Goal: Task Accomplishment & Management: Manage account settings

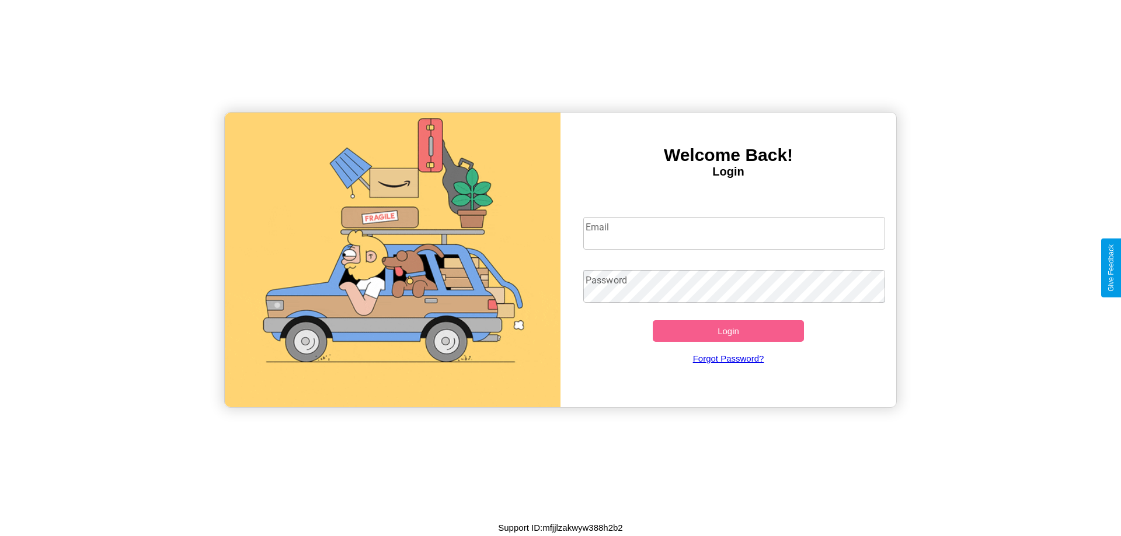
click at [734, 233] on input "Email" at bounding box center [734, 233] width 302 height 33
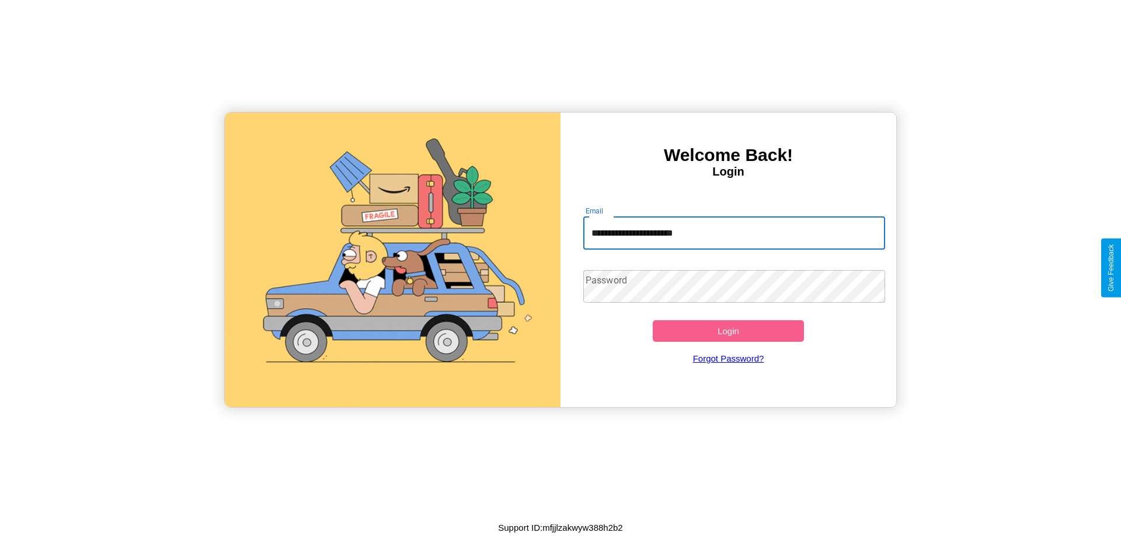
type input "**********"
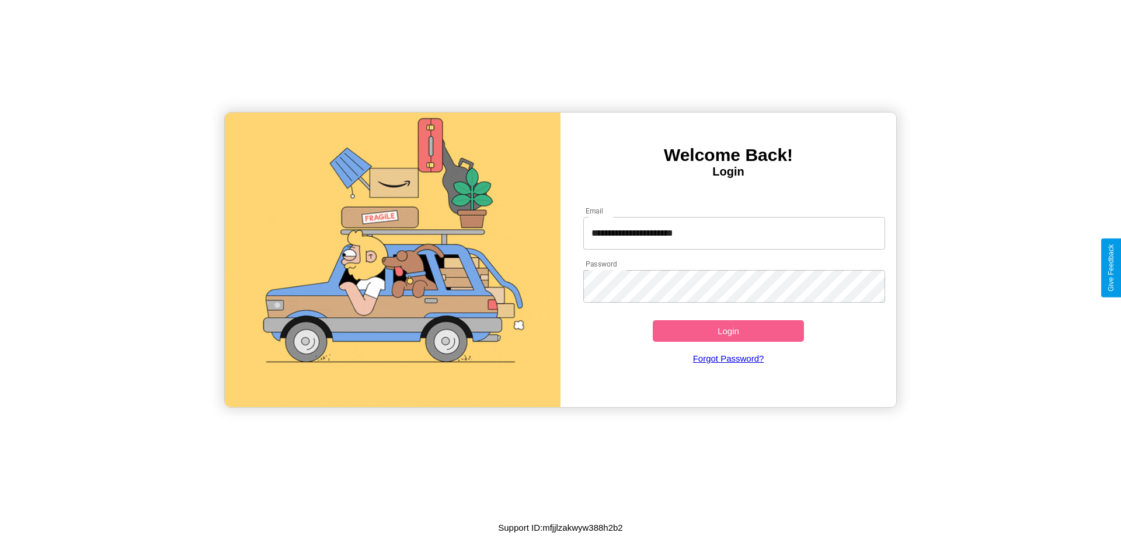
click at [728, 331] on button "Login" at bounding box center [728, 331] width 151 height 22
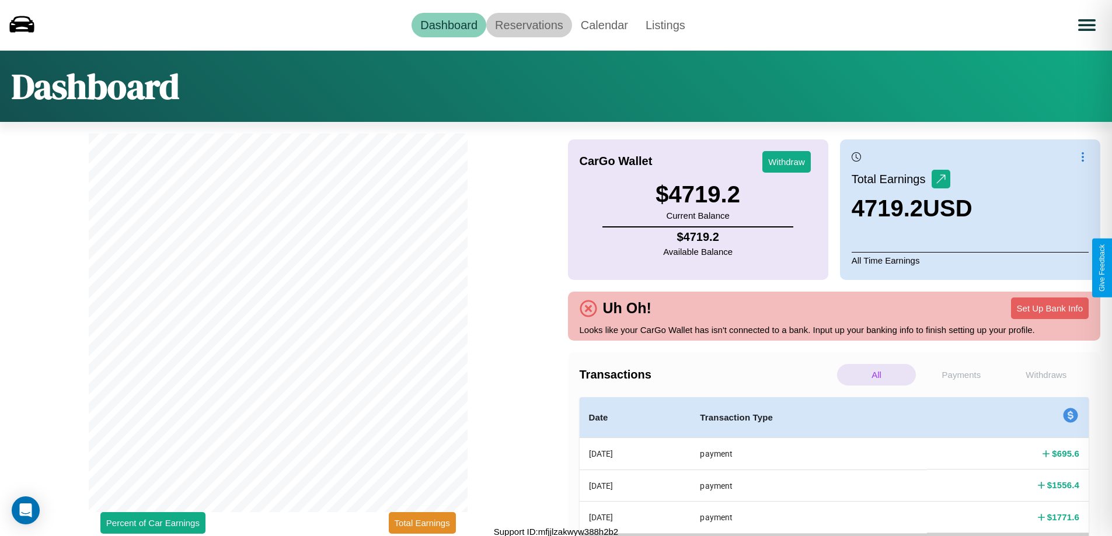
click at [529, 25] on link "Reservations" at bounding box center [529, 25] width 86 height 25
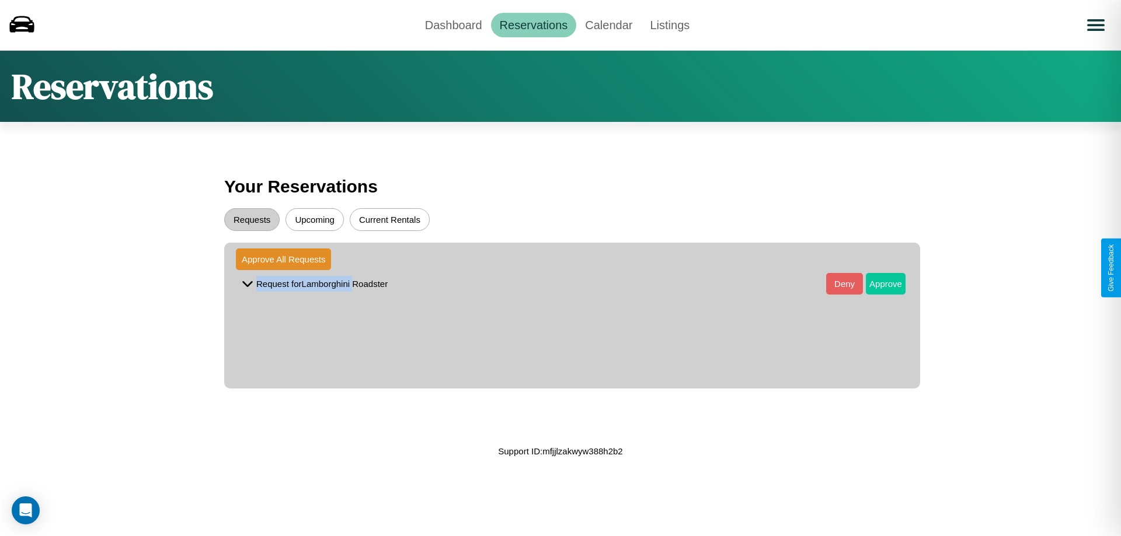
click at [877, 284] on button "Approve" at bounding box center [886, 284] width 40 height 22
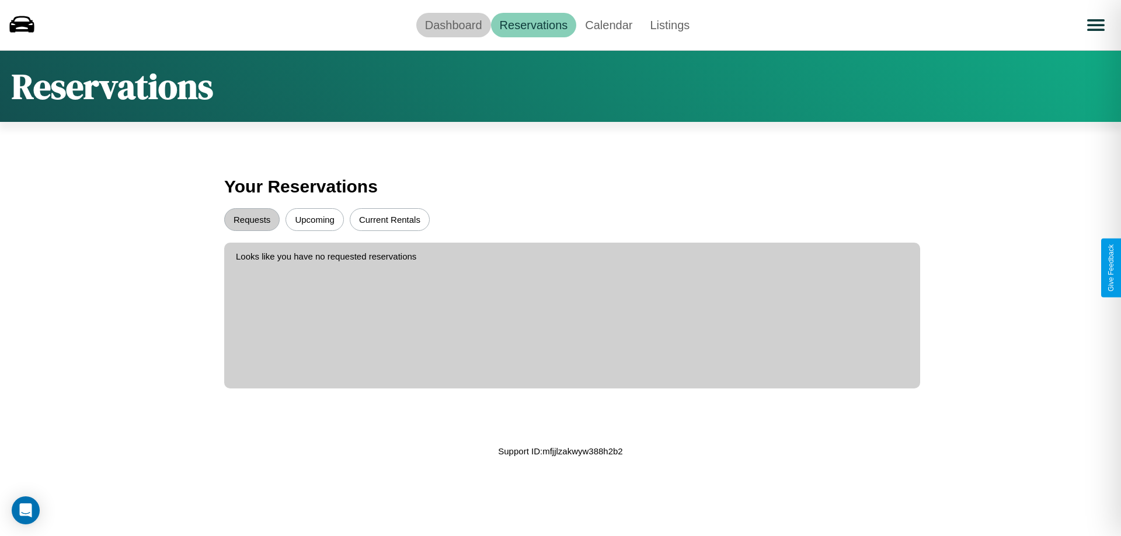
click at [453, 25] on link "Dashboard" at bounding box center [453, 25] width 75 height 25
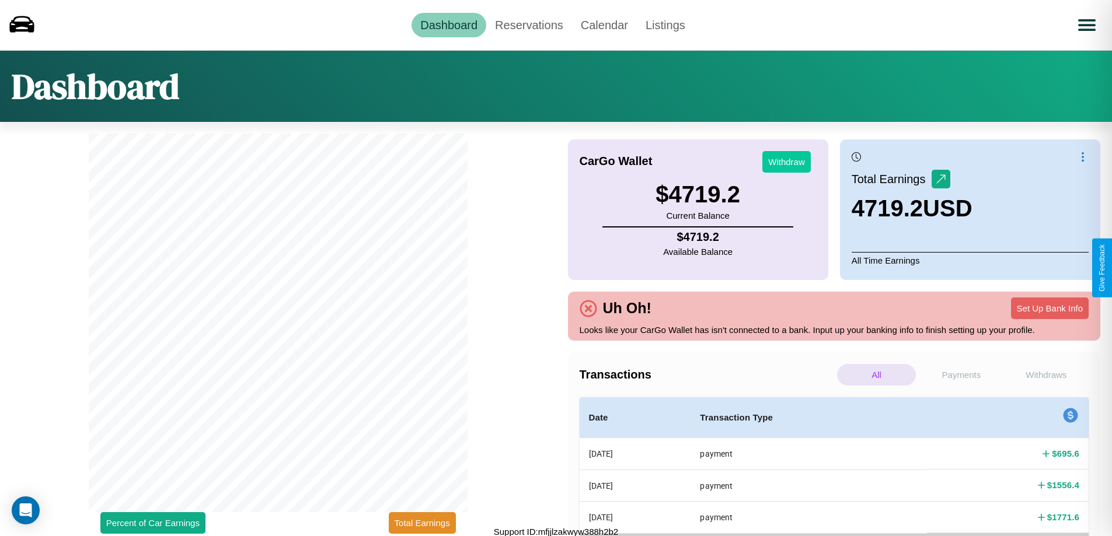
click at [786, 162] on button "Withdraw" at bounding box center [786, 162] width 48 height 22
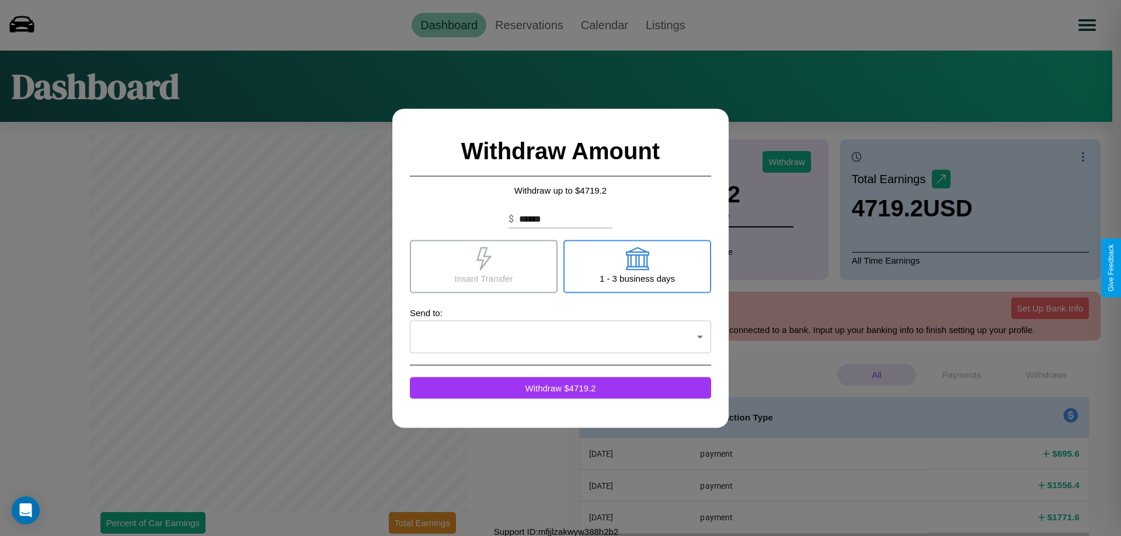
click at [637, 266] on icon at bounding box center [636, 258] width 23 height 23
type input "*"
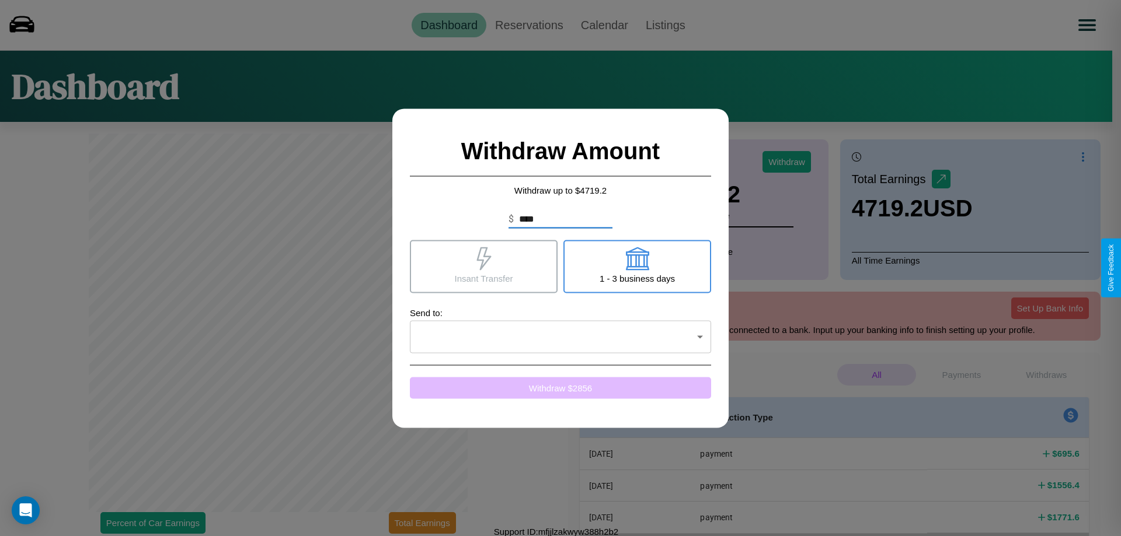
type input "****"
click at [560, 388] on button "Withdraw $ 2856" at bounding box center [560, 388] width 301 height 22
